Goal: Task Accomplishment & Management: Manage account settings

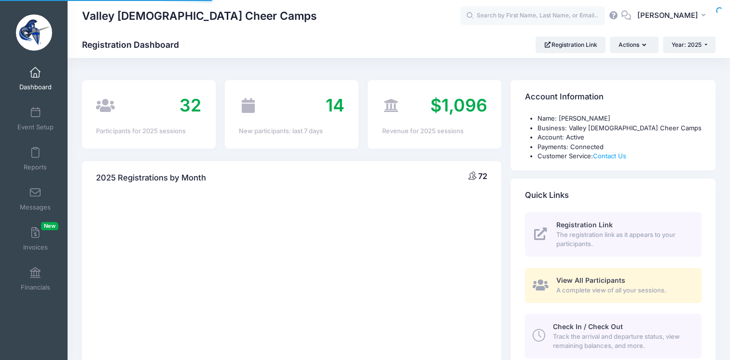
select select
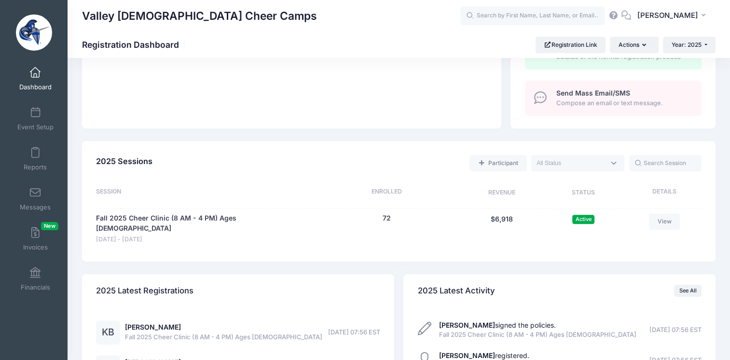
scroll to position [344, 0]
click at [670, 217] on link "View" at bounding box center [664, 222] width 31 height 16
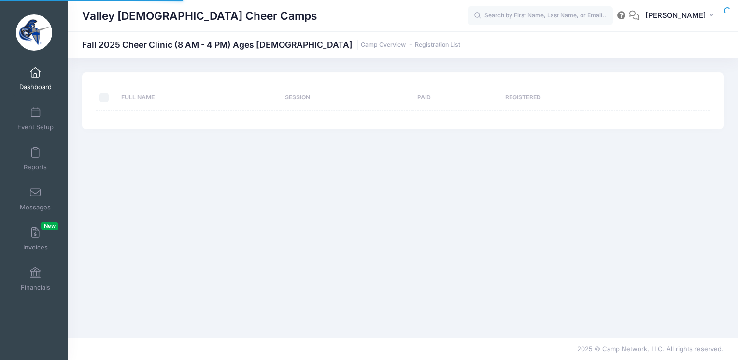
select select "10"
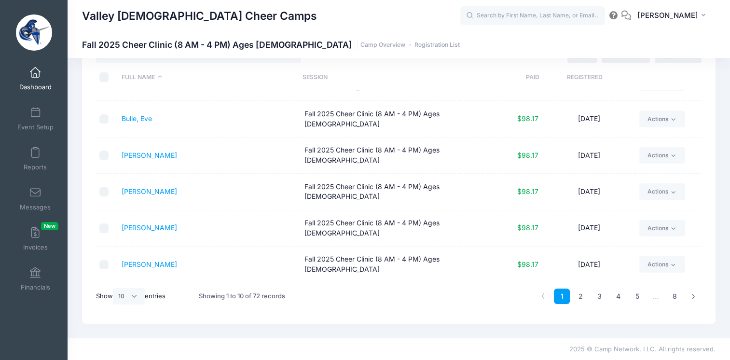
scroll to position [40, 0]
click at [676, 296] on link "8" at bounding box center [675, 297] width 16 height 16
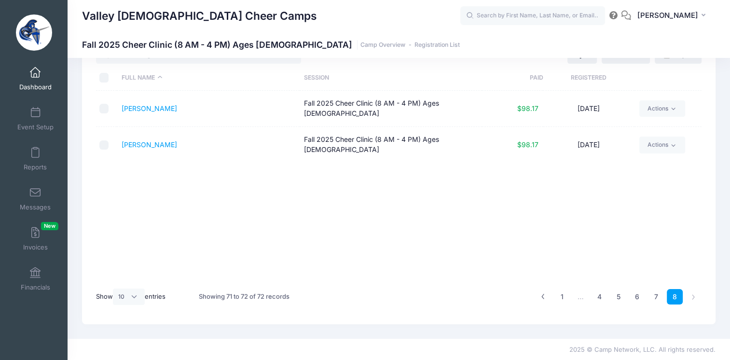
scroll to position [0, 0]
click at [655, 296] on link "7" at bounding box center [656, 297] width 16 height 16
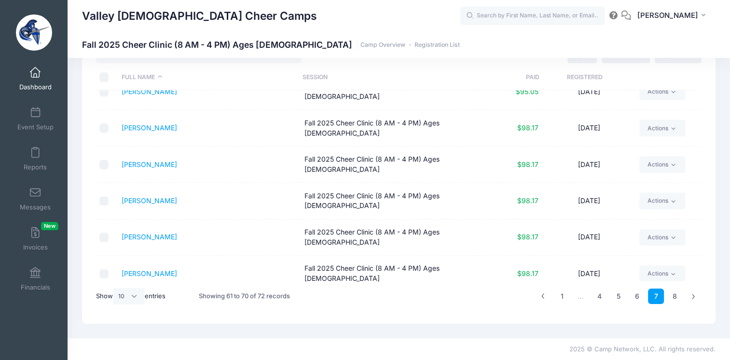
scroll to position [135, 0]
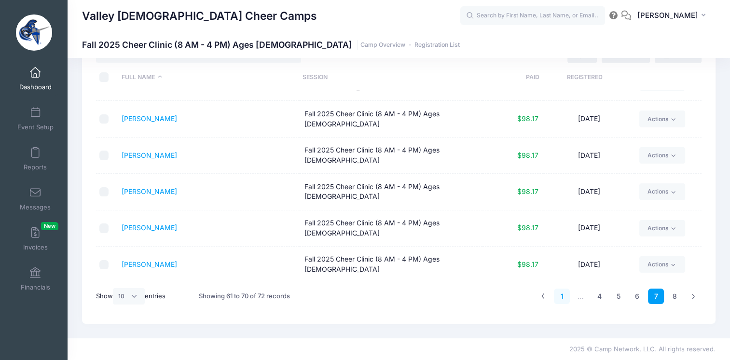
click at [561, 297] on link "1" at bounding box center [562, 297] width 16 height 16
